Goal: Task Accomplishment & Management: Use online tool/utility

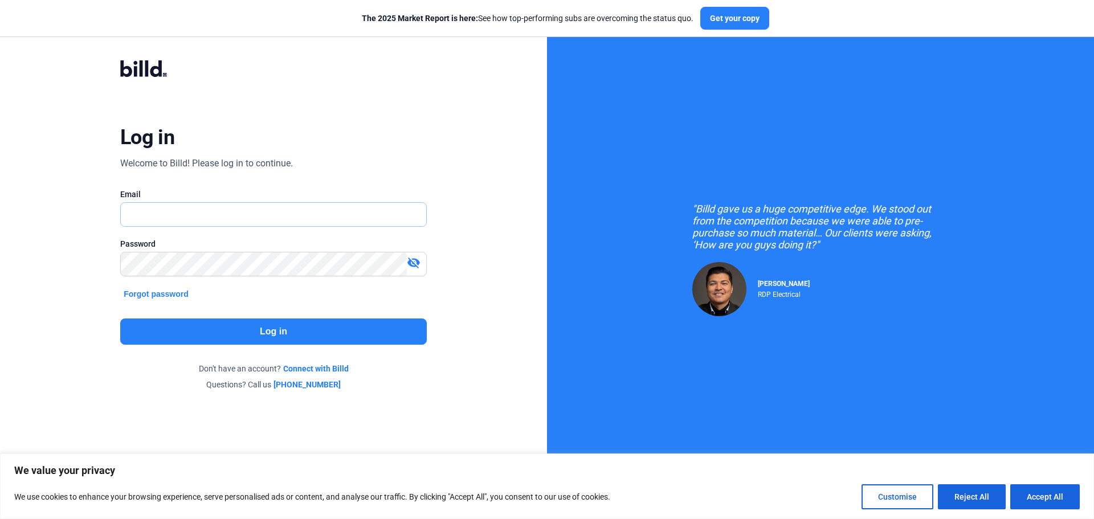
click at [213, 215] on input "text" at bounding box center [267, 214] width 293 height 23
type input "[PERSON_NAME][EMAIL_ADDRESS][DOMAIN_NAME]"
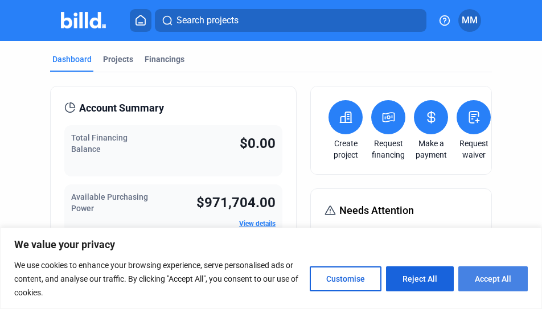
click at [490, 276] on button "Accept All" at bounding box center [493, 279] width 69 height 25
checkbox input "true"
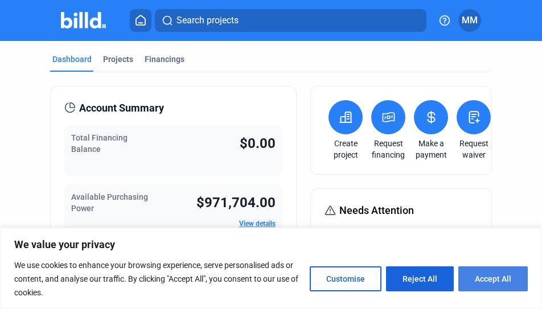
checkbox input "true"
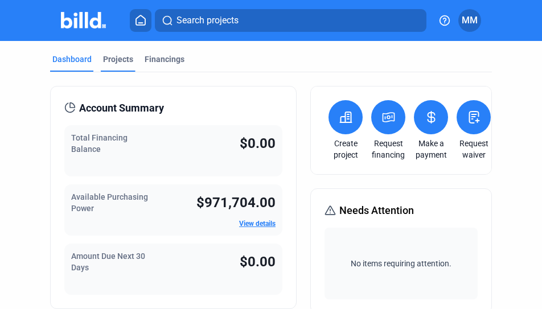
click at [110, 57] on div "Projects" at bounding box center [118, 59] width 30 height 11
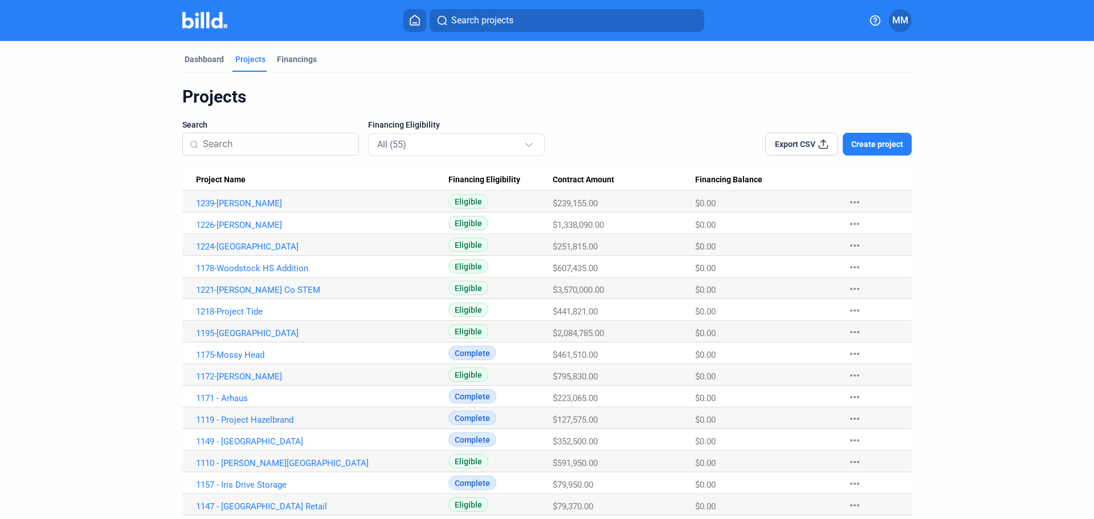
click at [898, 24] on span "MM" at bounding box center [900, 21] width 16 height 14
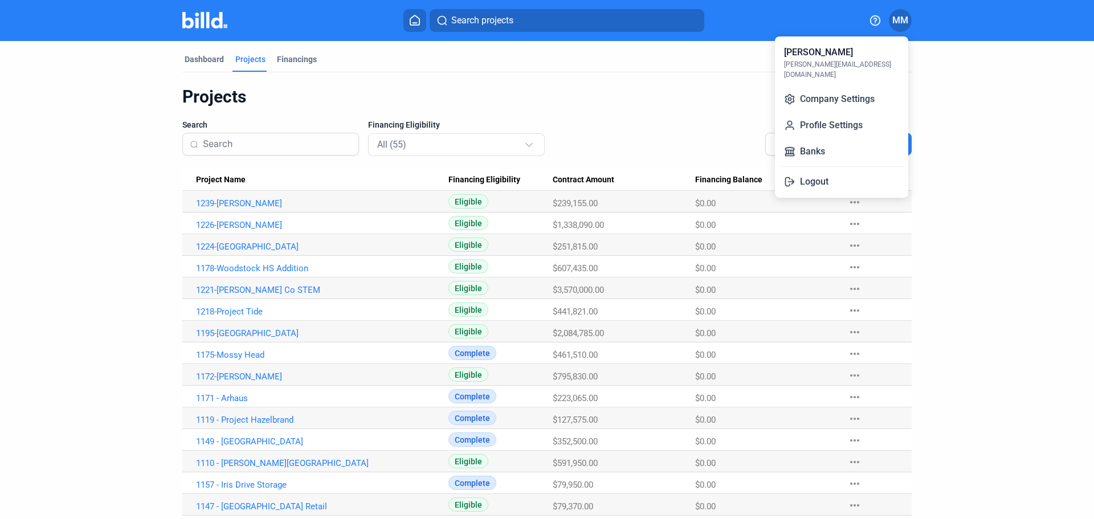
click at [898, 24] on div at bounding box center [547, 259] width 1094 height 519
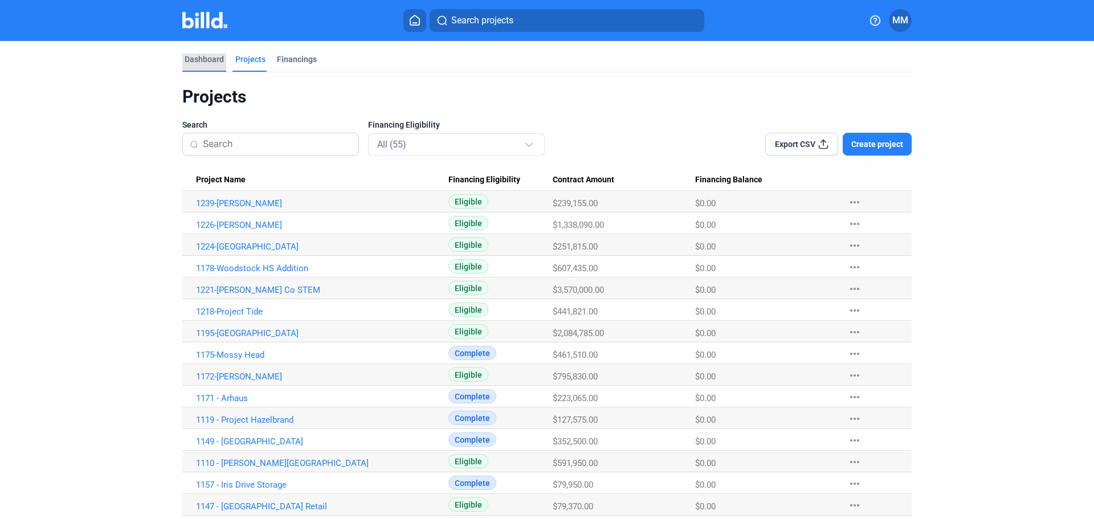
click at [214, 56] on div "Dashboard" at bounding box center [204, 59] width 39 height 11
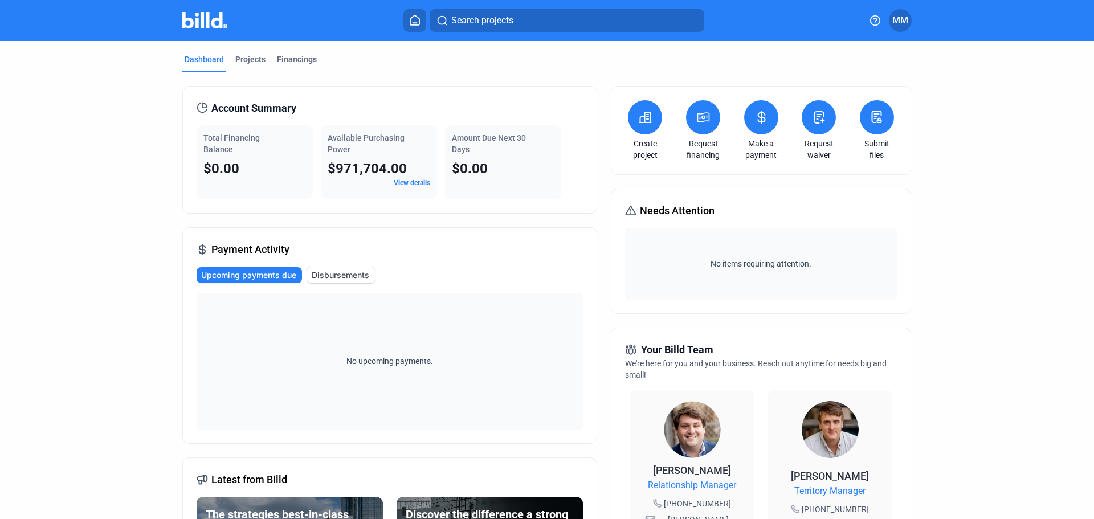
click at [815, 122] on icon at bounding box center [820, 117] width 10 height 11
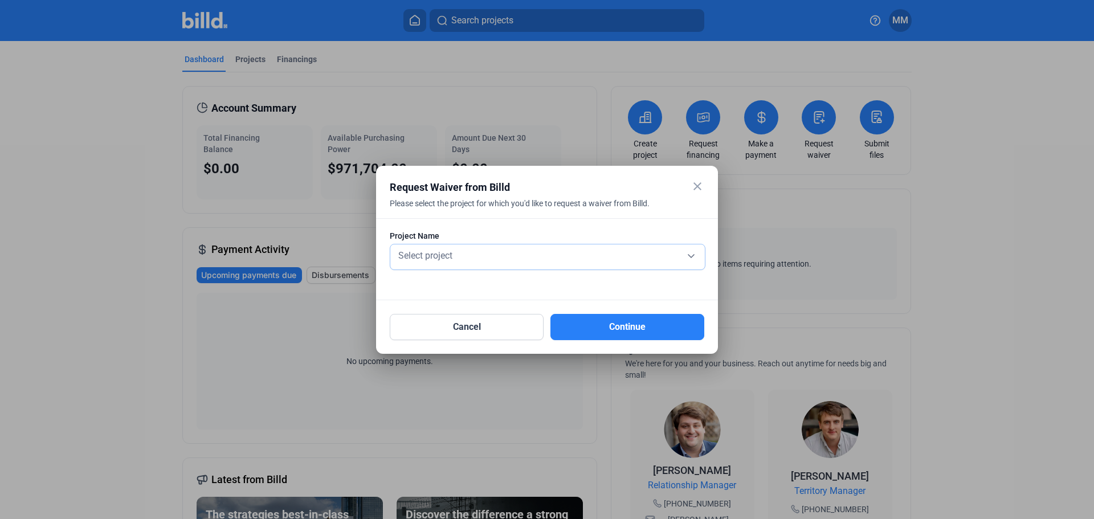
click at [489, 262] on div "Select project" at bounding box center [547, 255] width 303 height 16
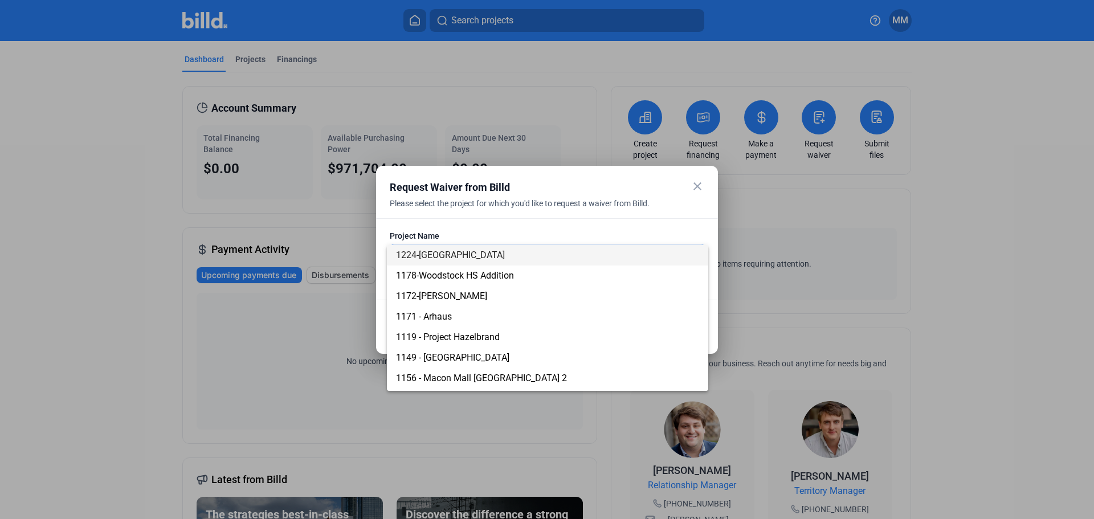
click at [489, 262] on span "1224-[GEOGRAPHIC_DATA]" at bounding box center [547, 255] width 303 height 21
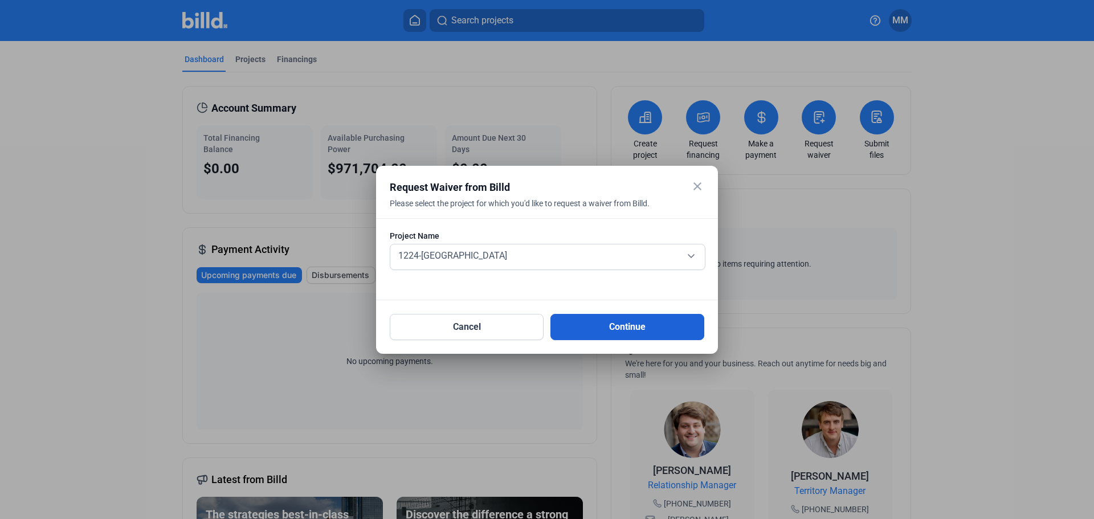
click at [655, 335] on button "Continue" at bounding box center [627, 327] width 154 height 26
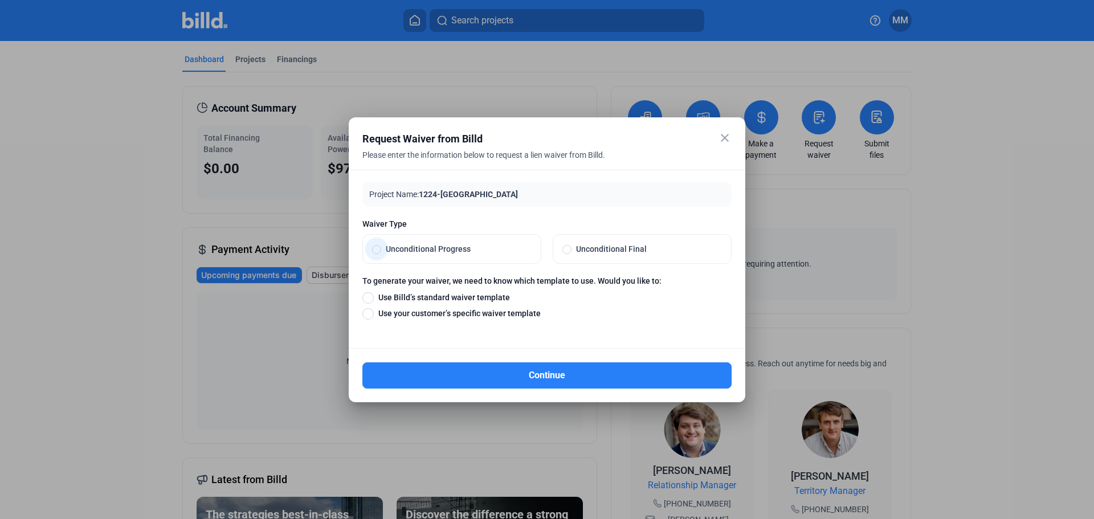
click at [446, 248] on span "Unconditional Progress" at bounding box center [456, 248] width 150 height 11
click at [381, 248] on input "Unconditional Progress" at bounding box center [376, 249] width 9 height 10
radio input "true"
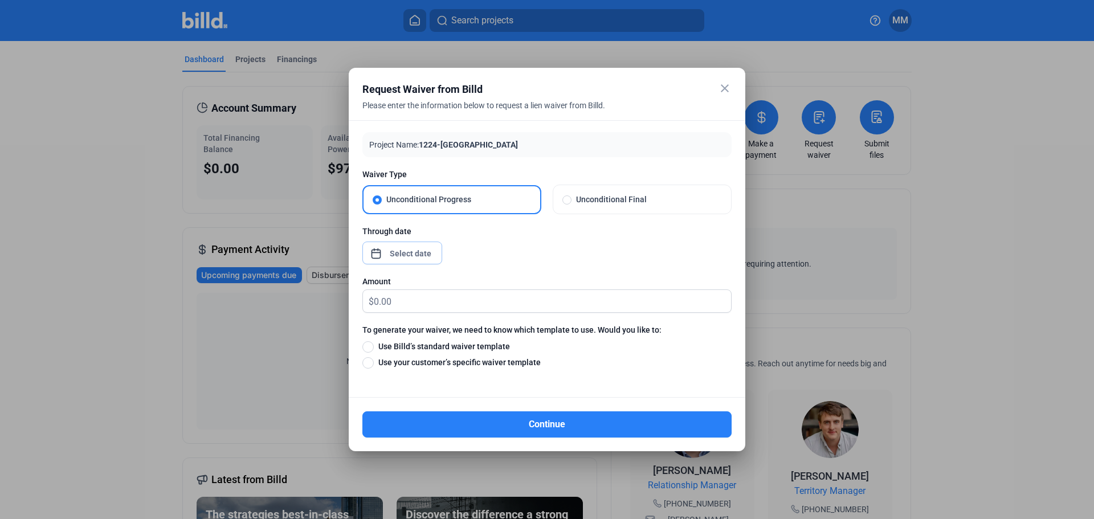
click at [420, 251] on div "close Request Waiver from Billd Please enter the information below to request a…" at bounding box center [547, 259] width 1094 height 519
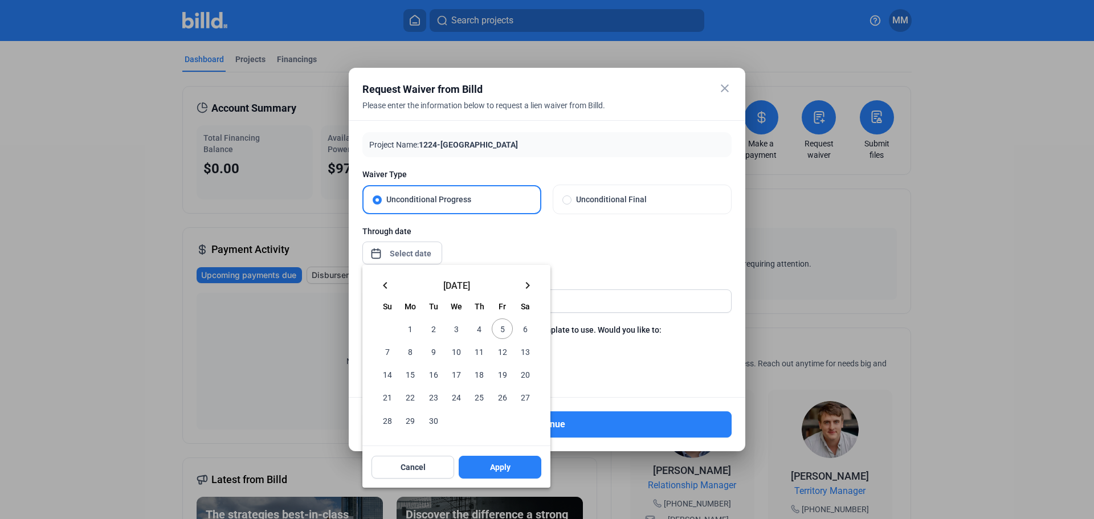
click at [391, 285] on mat-icon "keyboard_arrow_left" at bounding box center [385, 286] width 14 height 14
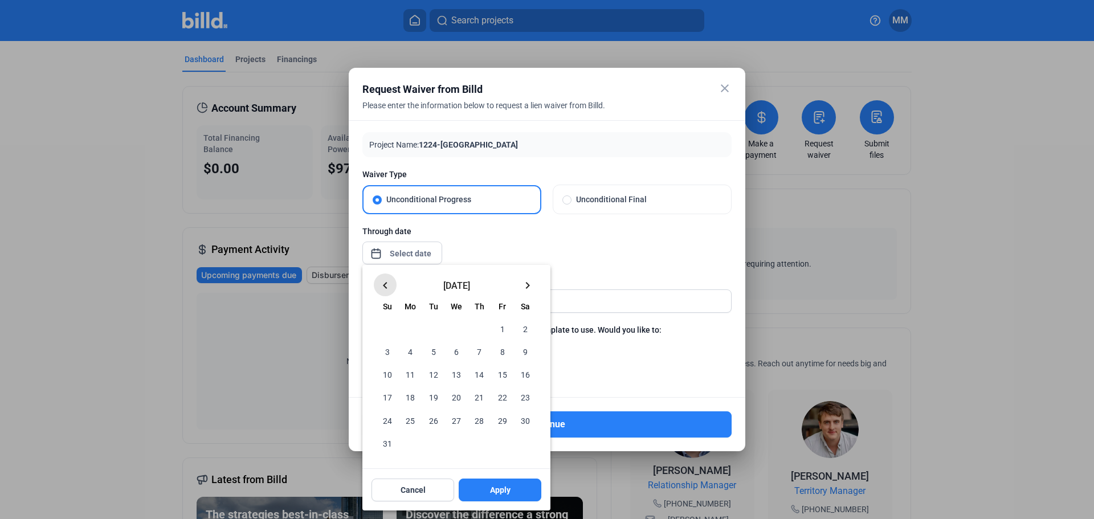
click at [391, 285] on mat-icon "keyboard_arrow_left" at bounding box center [385, 286] width 14 height 14
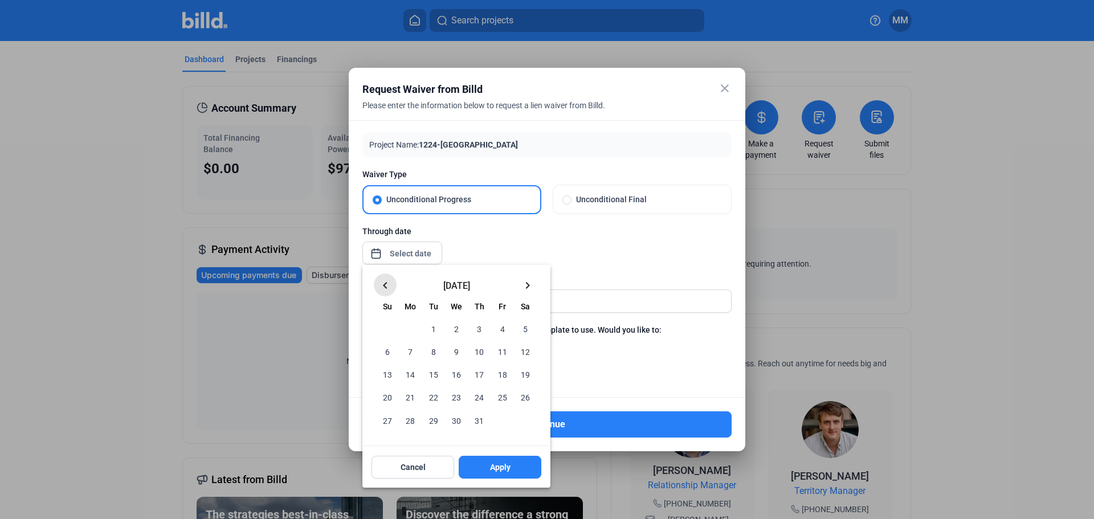
click at [391, 285] on mat-icon "keyboard_arrow_left" at bounding box center [385, 286] width 14 height 14
click at [530, 289] on mat-icon "keyboard_arrow_right" at bounding box center [528, 286] width 14 height 14
click at [477, 421] on span "31" at bounding box center [479, 420] width 21 height 21
click at [506, 474] on button "Apply" at bounding box center [500, 467] width 83 height 23
type input "[DATE]"
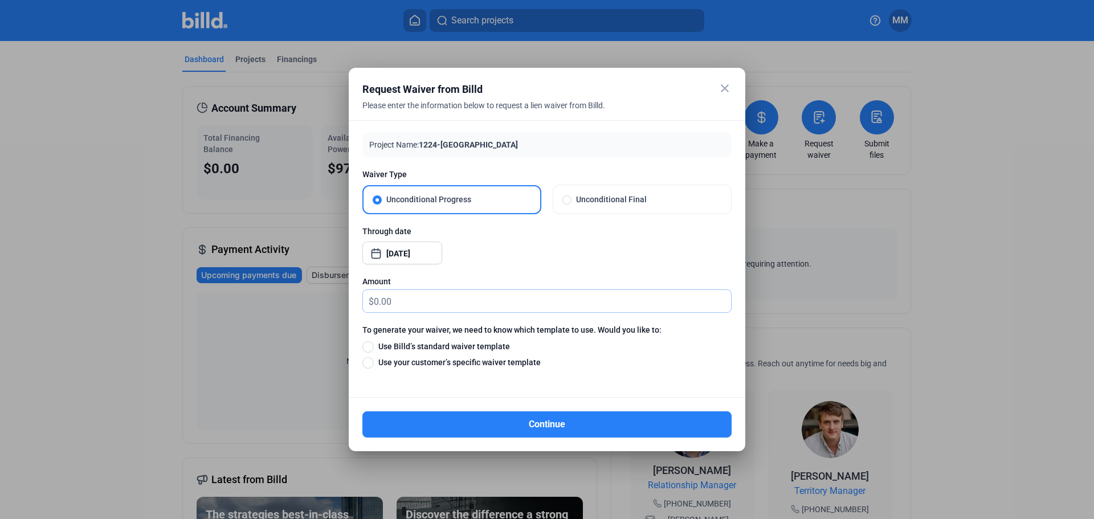
click at [439, 297] on input "text" at bounding box center [552, 301] width 357 height 22
click at [431, 255] on div "close Request Waiver from Billd Please enter the information below to request a…" at bounding box center [547, 259] width 1094 height 519
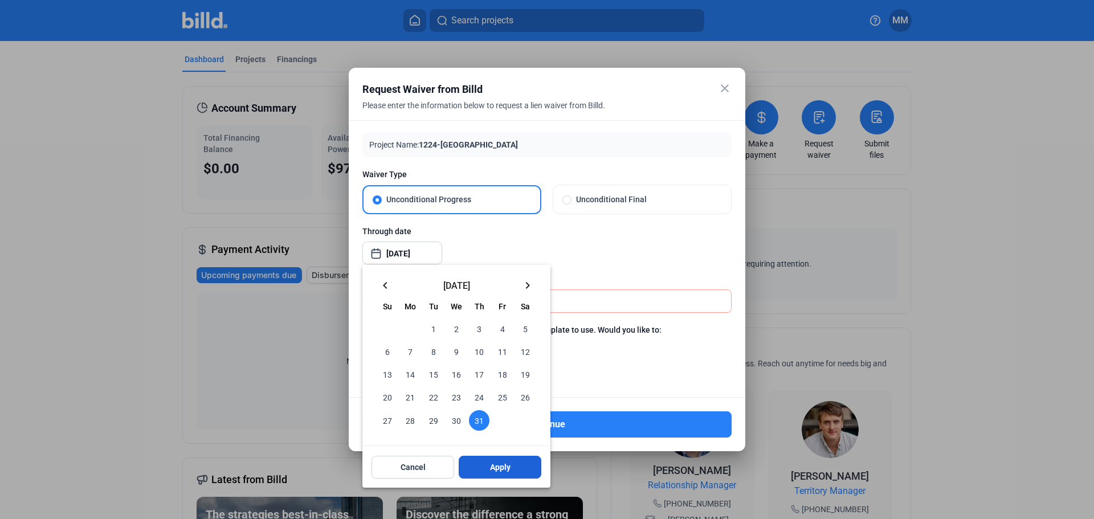
click at [509, 474] on button "Apply" at bounding box center [500, 467] width 83 height 23
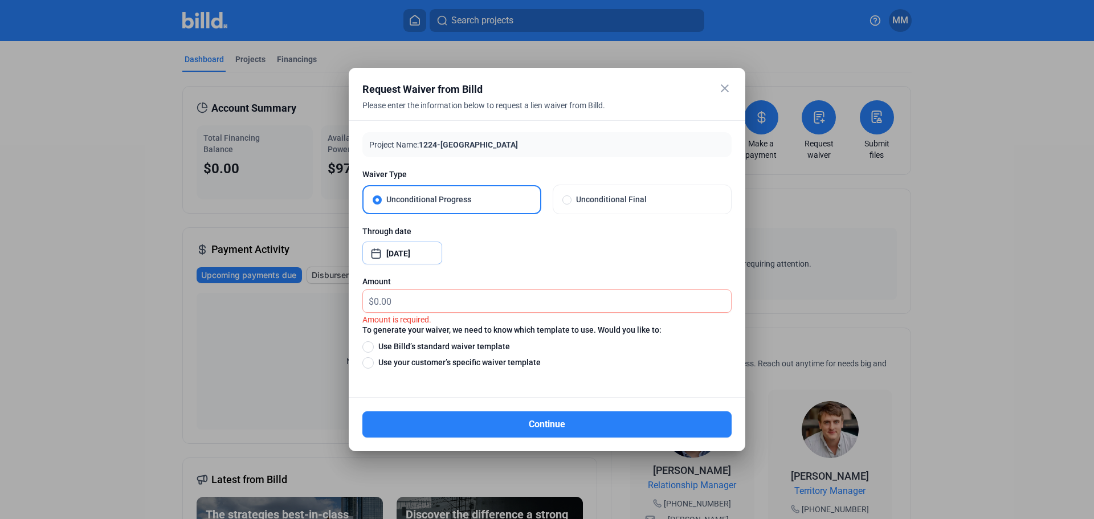
click at [430, 256] on input "[DATE]" at bounding box center [410, 254] width 49 height 14
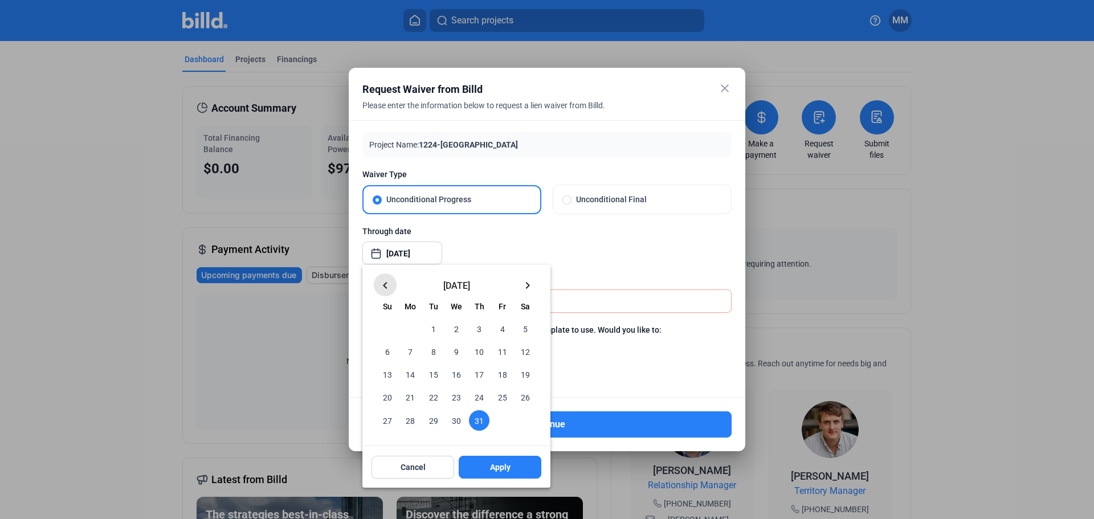
click at [379, 284] on mat-icon "keyboard_arrow_left" at bounding box center [385, 286] width 14 height 14
click at [416, 430] on span "30" at bounding box center [410, 420] width 21 height 21
click at [412, 422] on span "30" at bounding box center [410, 420] width 21 height 21
click at [525, 284] on mat-icon "keyboard_arrow_right" at bounding box center [528, 286] width 14 height 14
click at [475, 417] on span "31" at bounding box center [479, 420] width 21 height 21
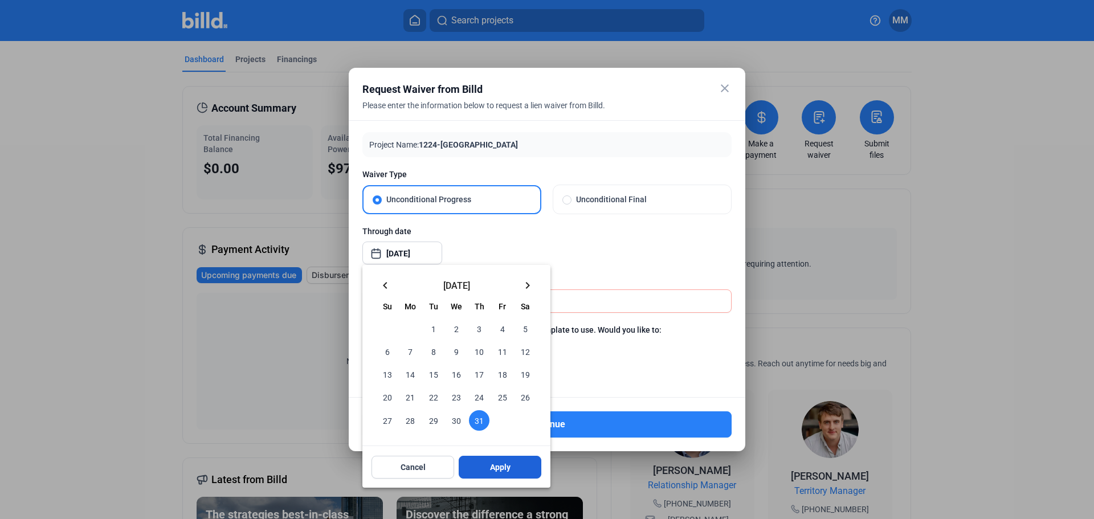
click at [488, 464] on button "Apply" at bounding box center [500, 467] width 83 height 23
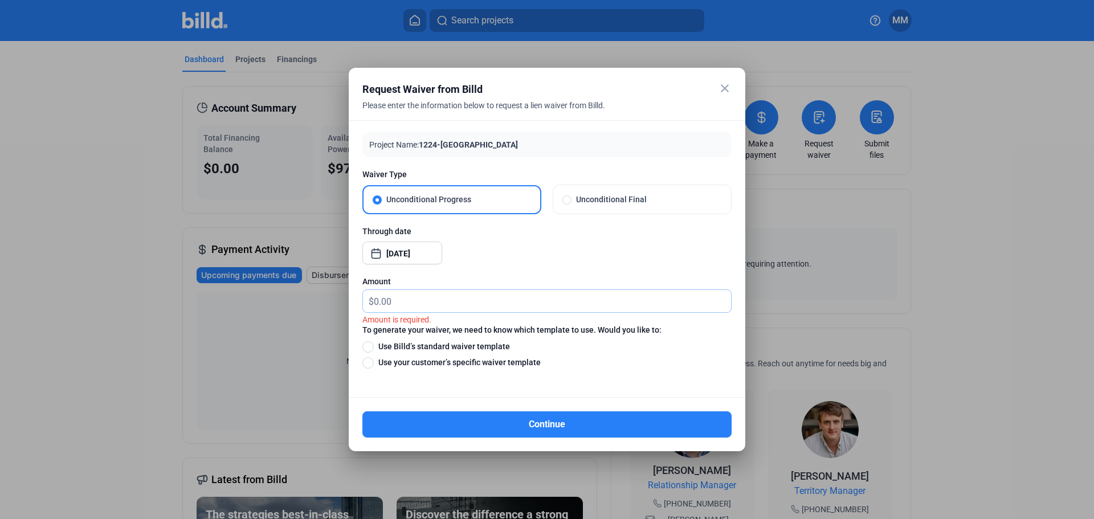
click at [438, 306] on input "text" at bounding box center [552, 301] width 357 height 22
type input "33,165.46"
click at [436, 343] on span "Use Billd’s standard waiver template" at bounding box center [442, 346] width 136 height 11
click at [374, 343] on input "Use Billd’s standard waiver template" at bounding box center [367, 346] width 11 height 13
radio input "true"
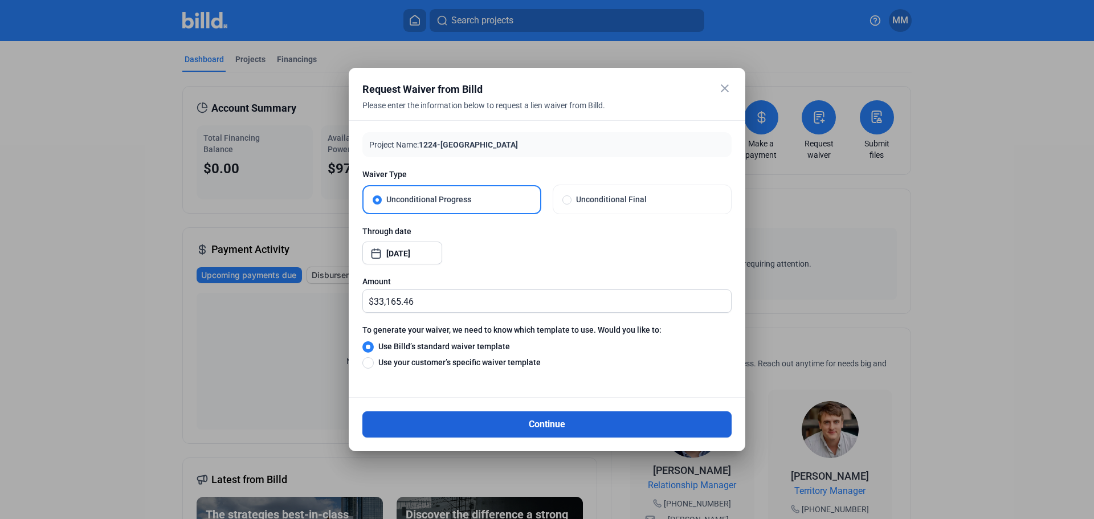
click at [449, 422] on button "Continue" at bounding box center [546, 424] width 369 height 26
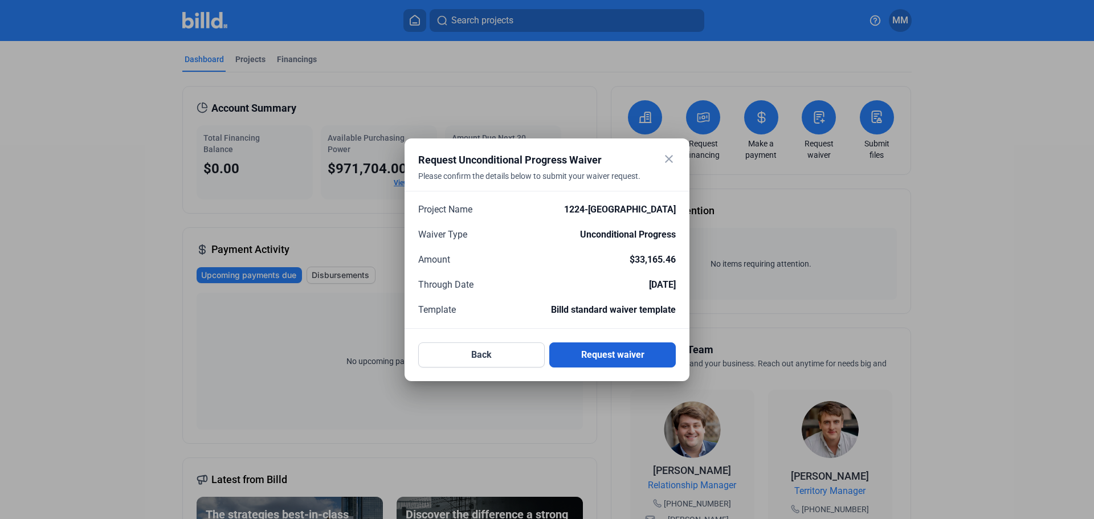
click at [636, 361] on button "Request waiver" at bounding box center [612, 354] width 126 height 25
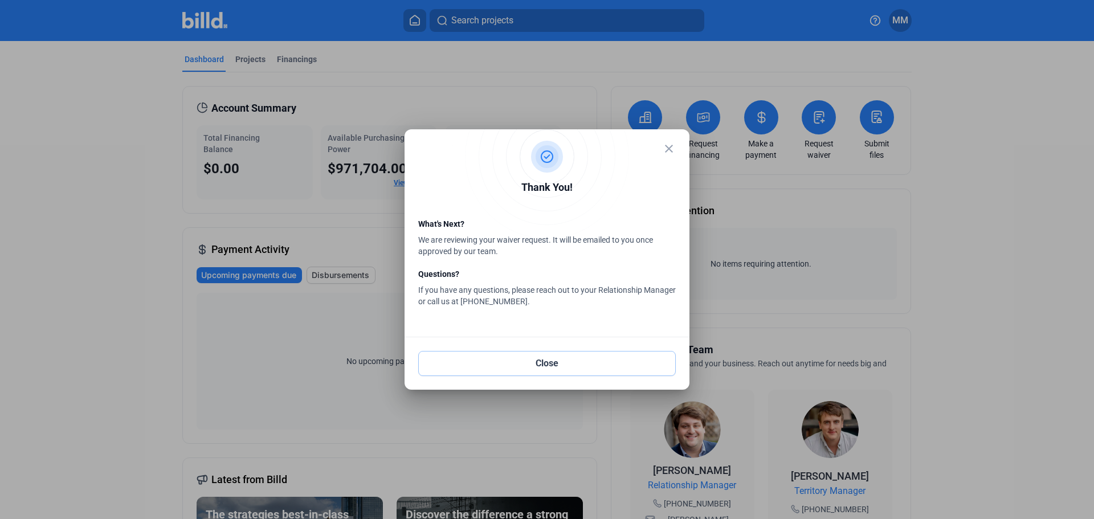
click at [636, 361] on button "Close" at bounding box center [546, 363] width 257 height 25
